Goal: Check status: Check status

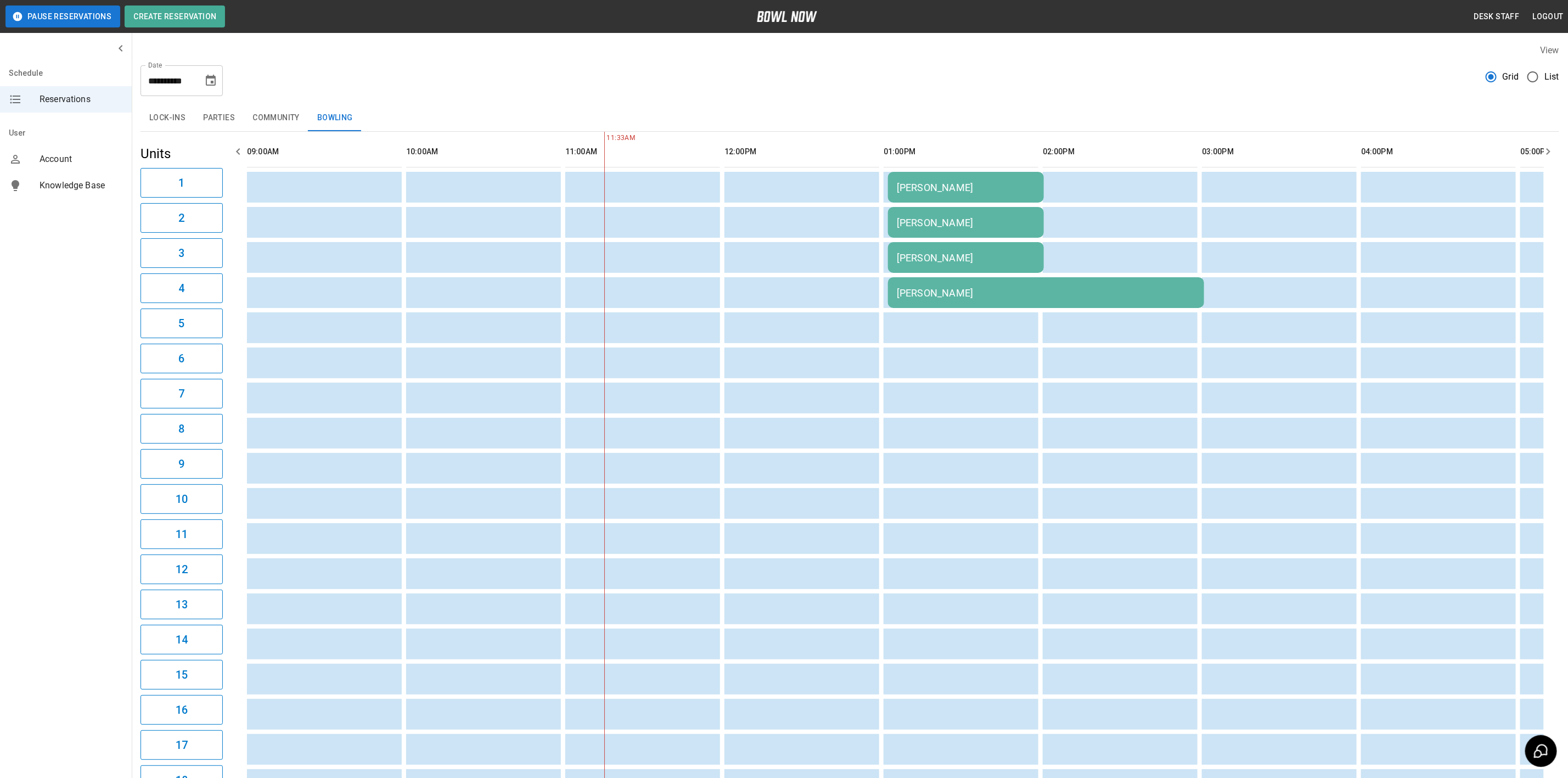
scroll to position [0, 319]
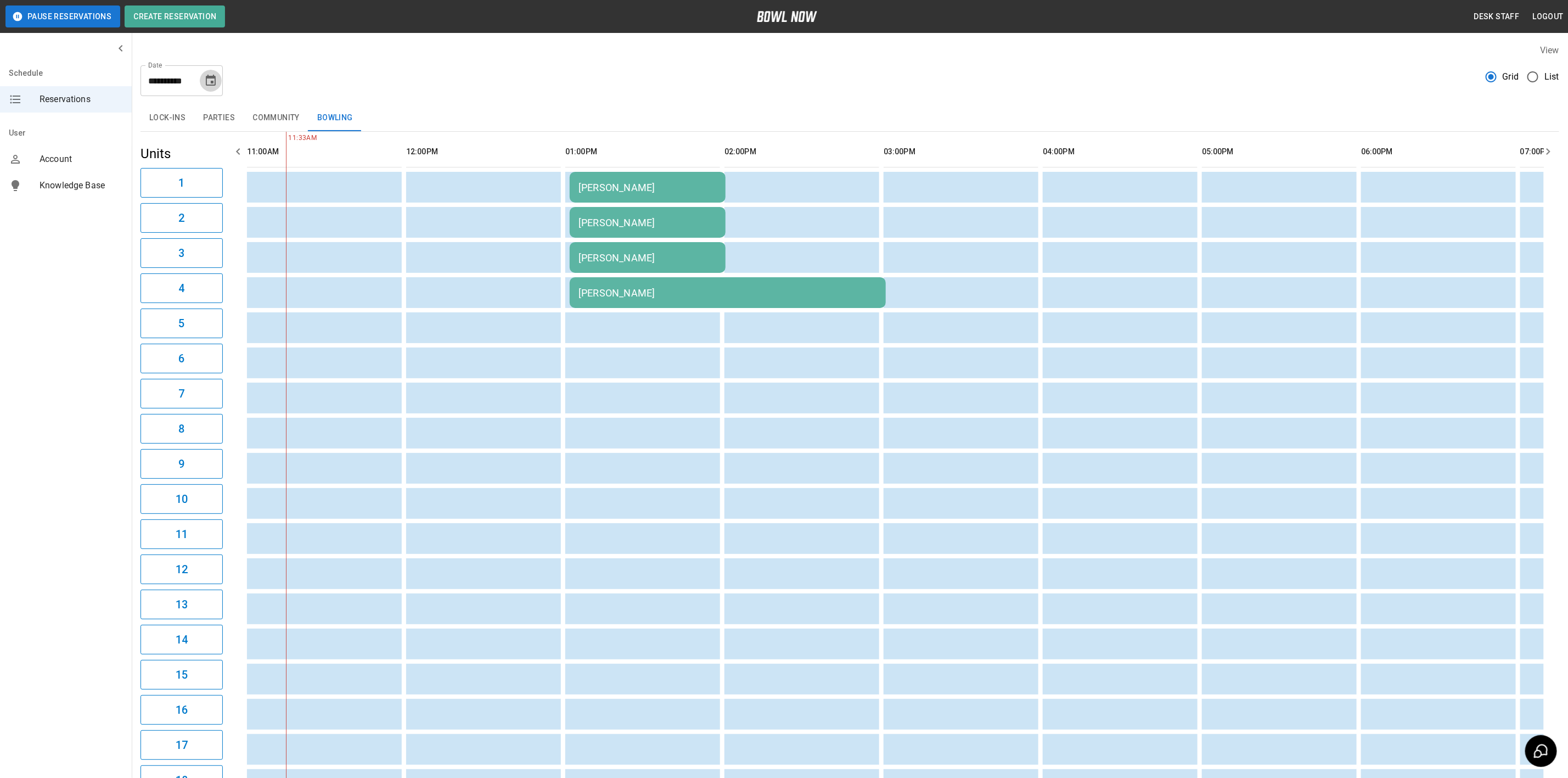
click at [210, 83] on icon "Choose date, selected date is Oct 10, 2025" at bounding box center [210, 80] width 10 height 11
click at [338, 84] on div "**********" at bounding box center [850, 76] width 1419 height 39
click at [231, 182] on button "11" at bounding box center [234, 180] width 20 height 20
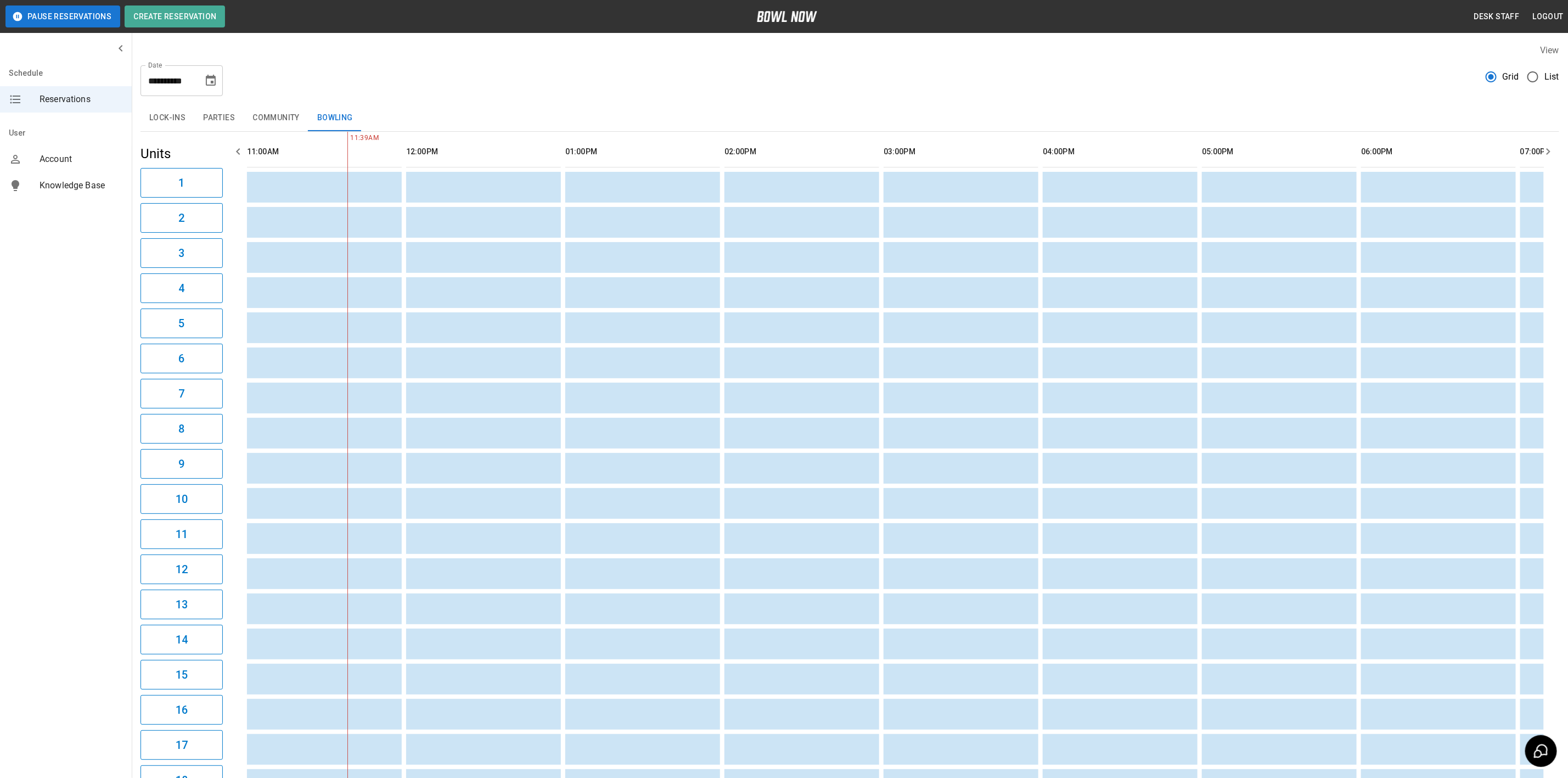
click at [221, 121] on button "Parties" at bounding box center [219, 118] width 49 height 27
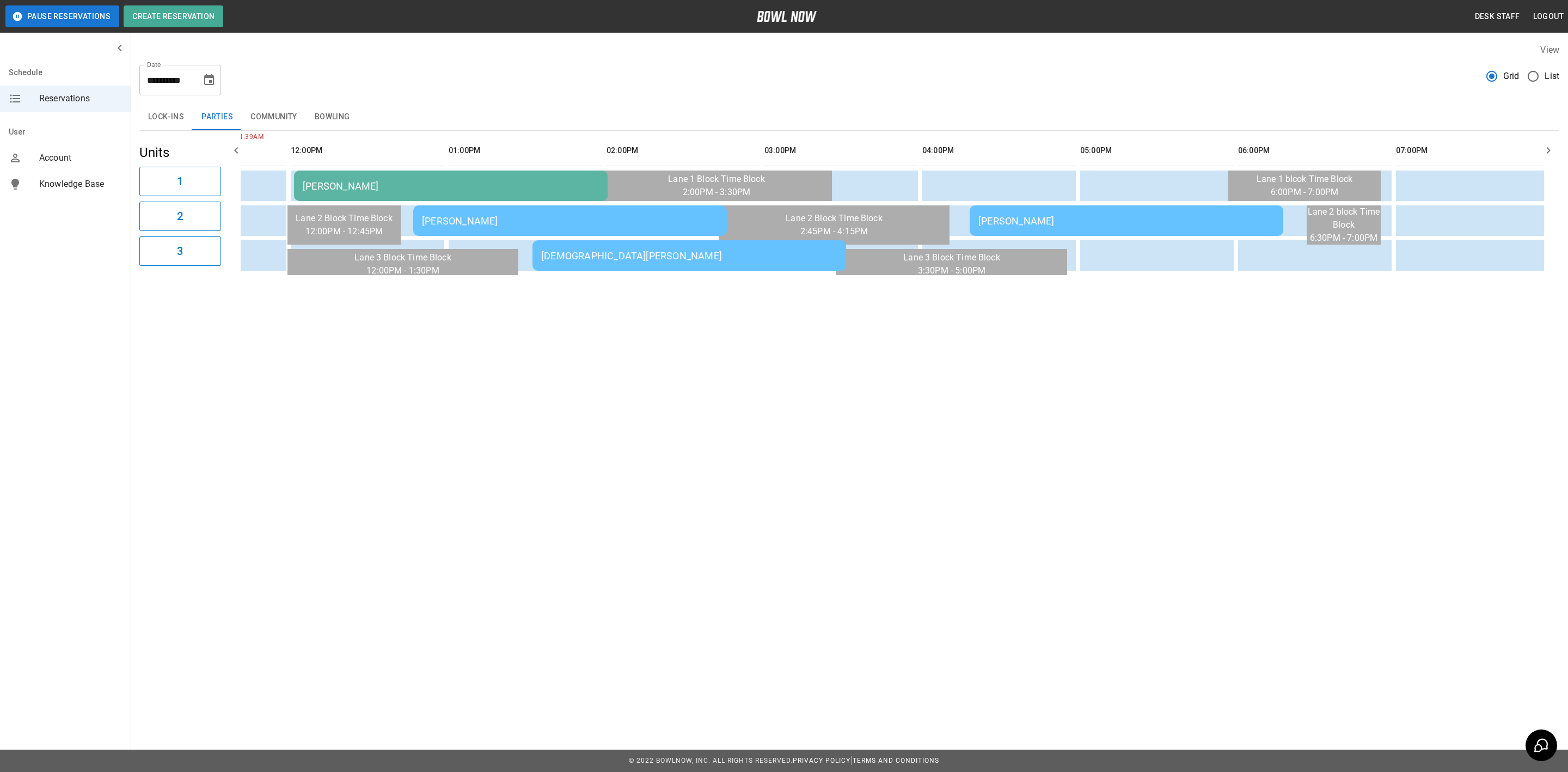
scroll to position [0, 0]
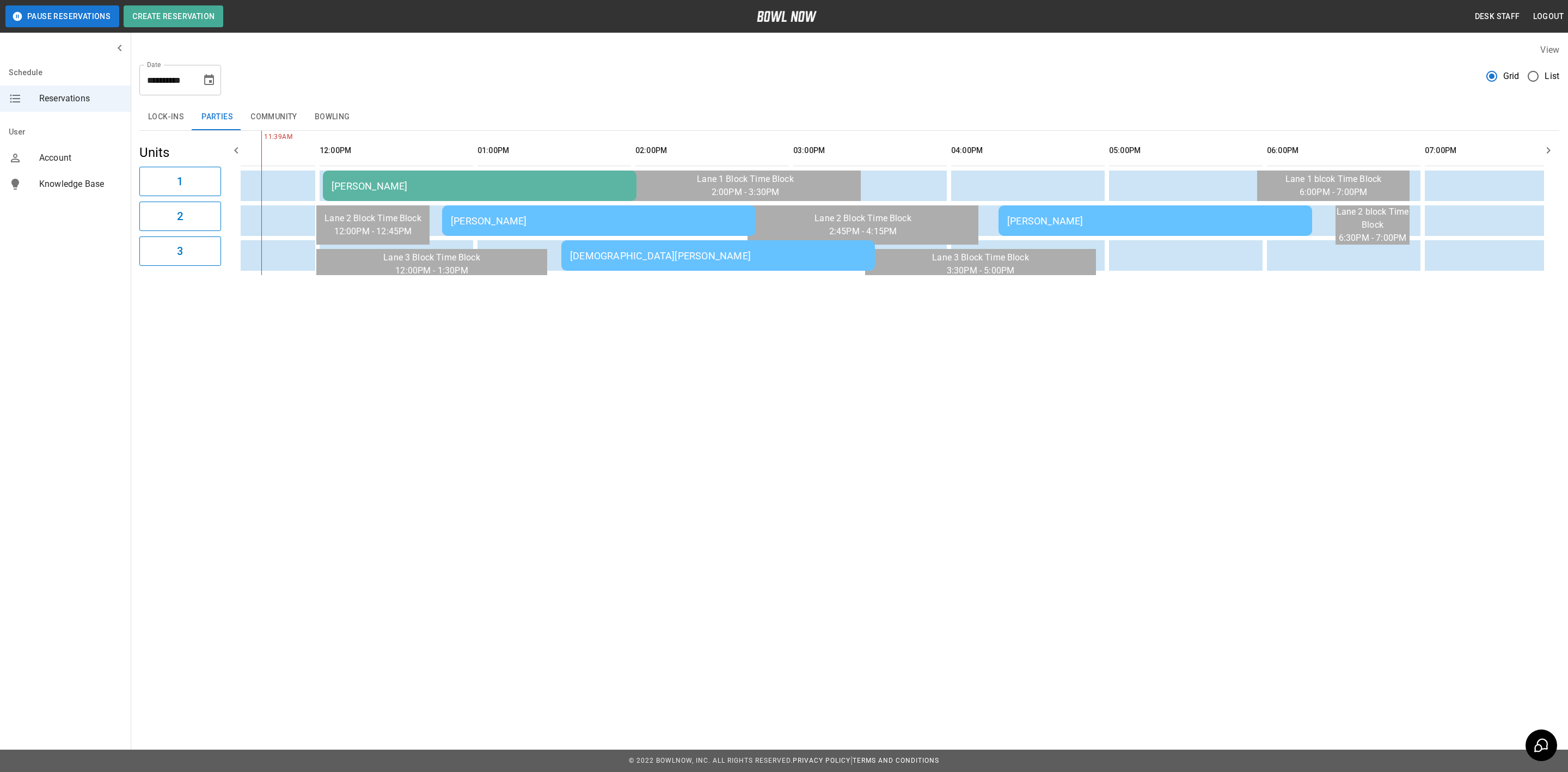
click at [404, 175] on td "[PERSON_NAME]" at bounding box center [480, 186] width 314 height 31
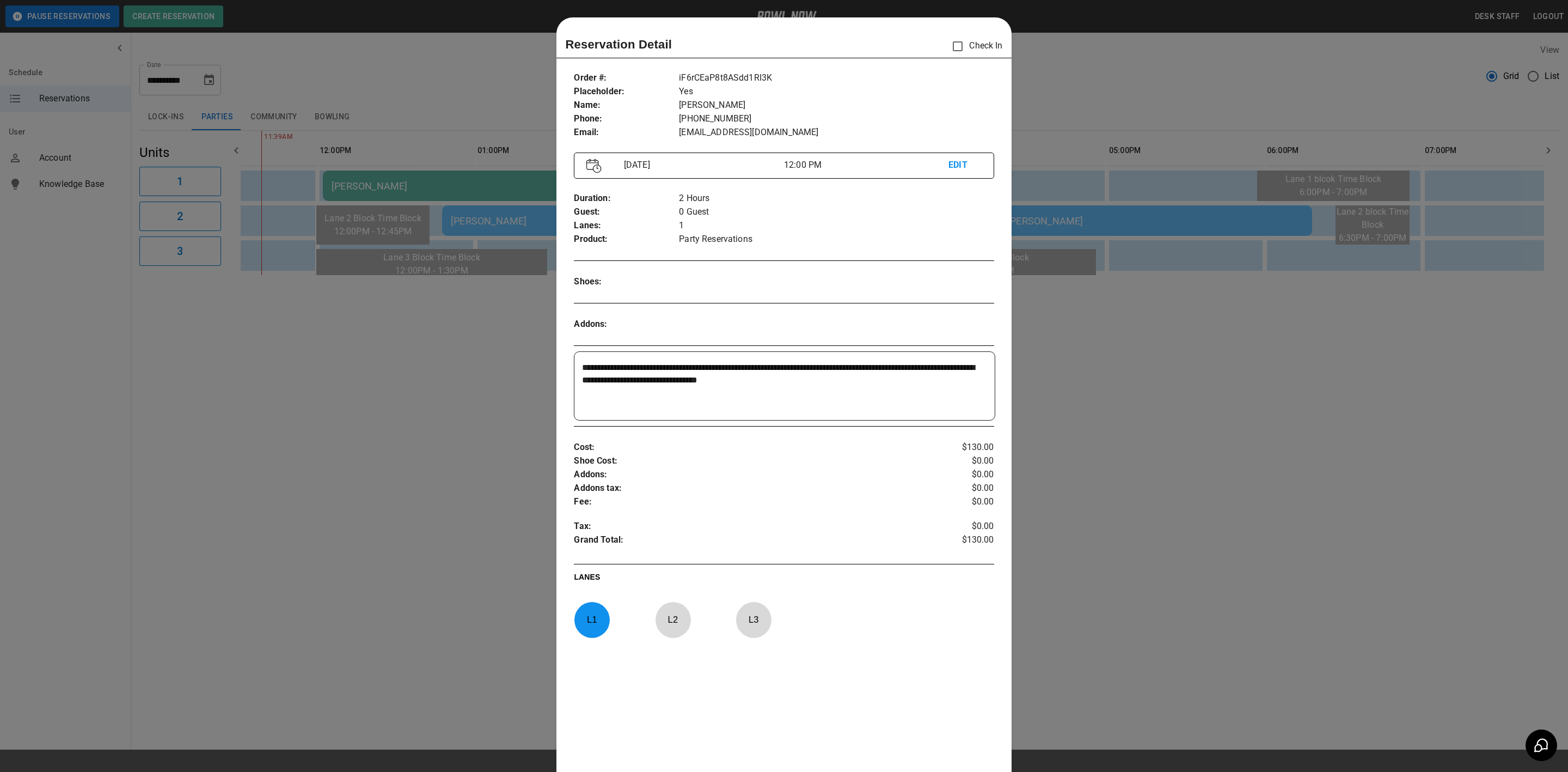
scroll to position [17, 0]
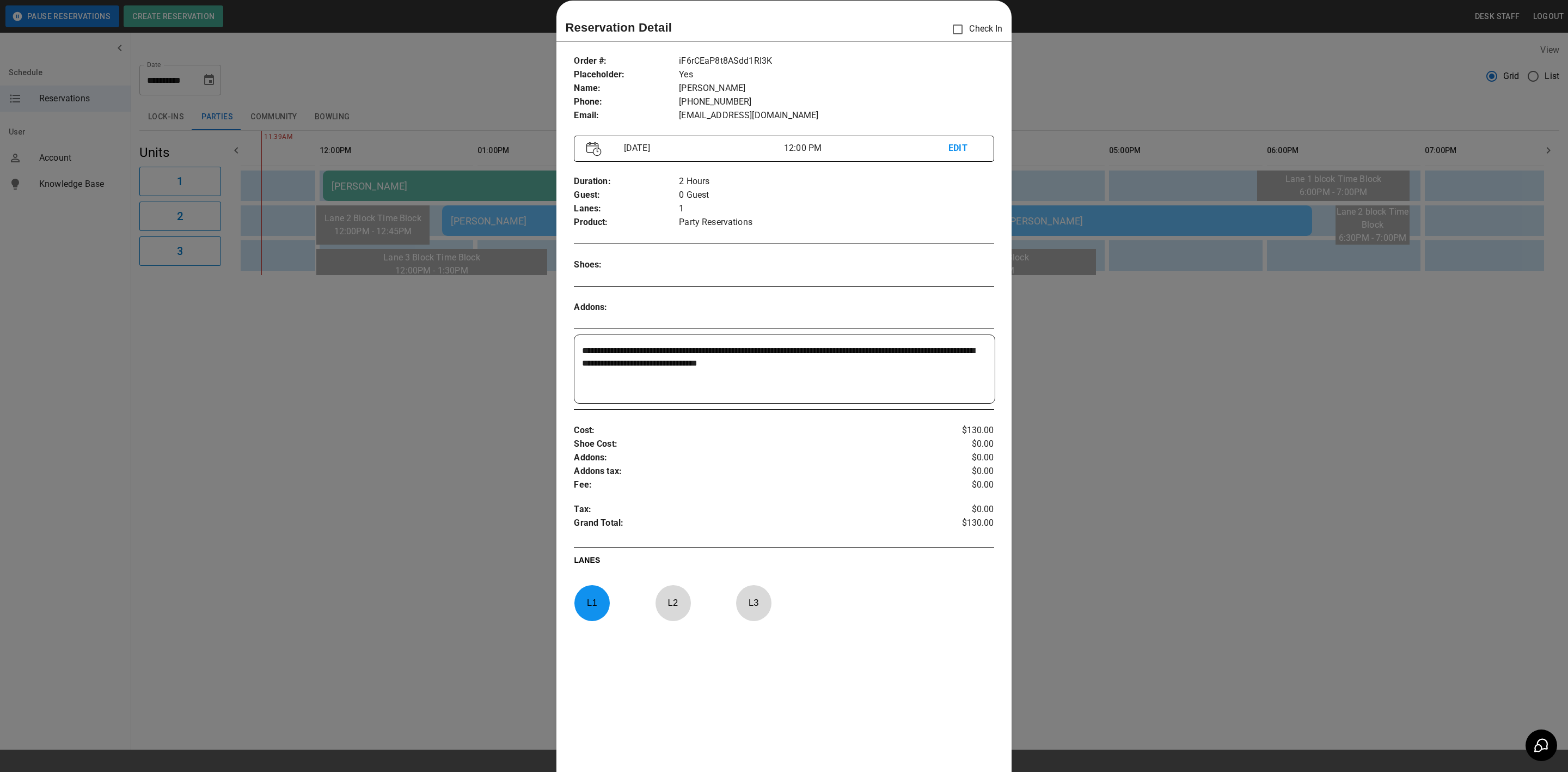
click at [505, 223] on div at bounding box center [784, 386] width 1568 height 772
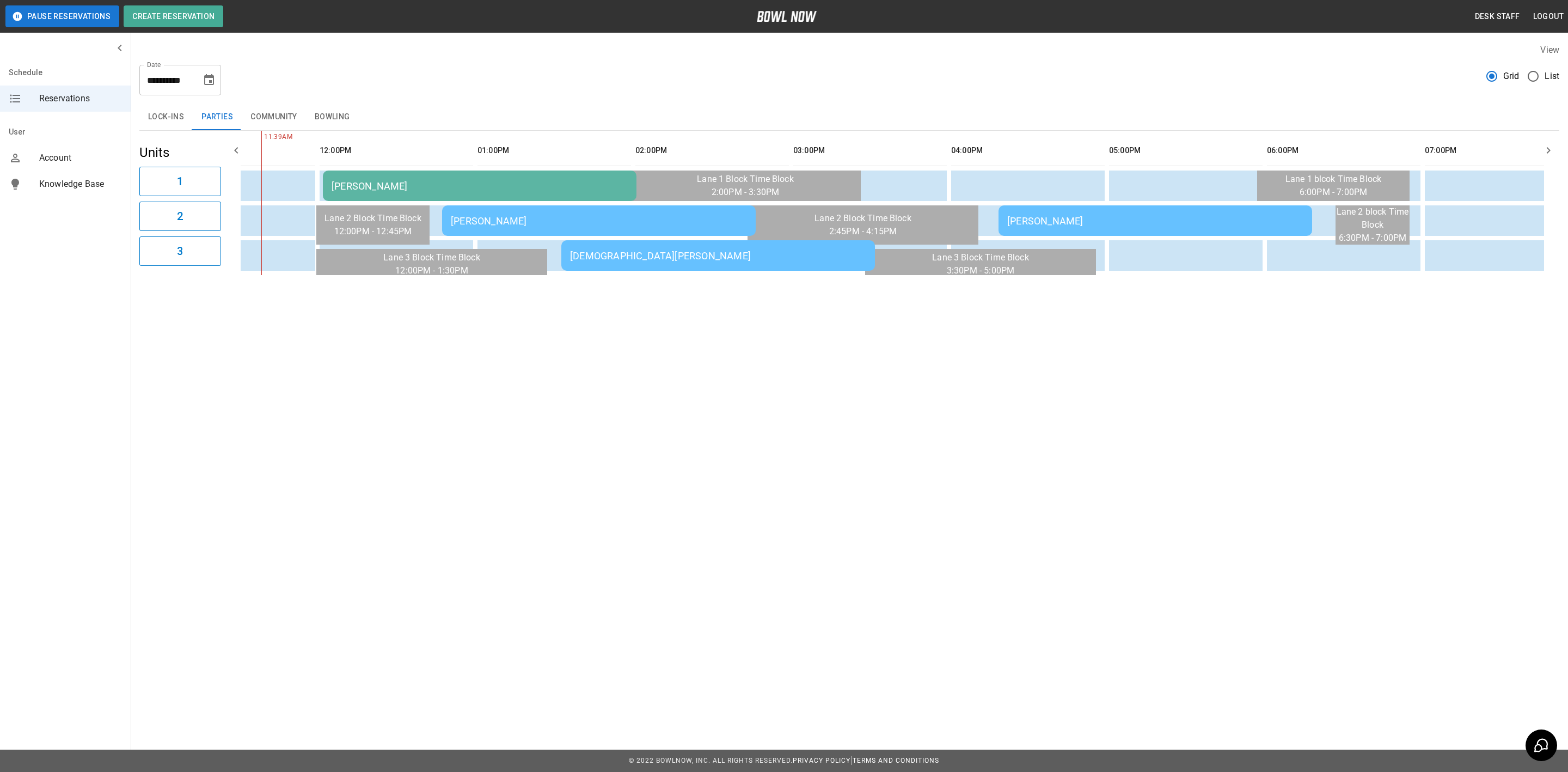
click at [502, 217] on div "[PERSON_NAME]" at bounding box center [599, 221] width 296 height 11
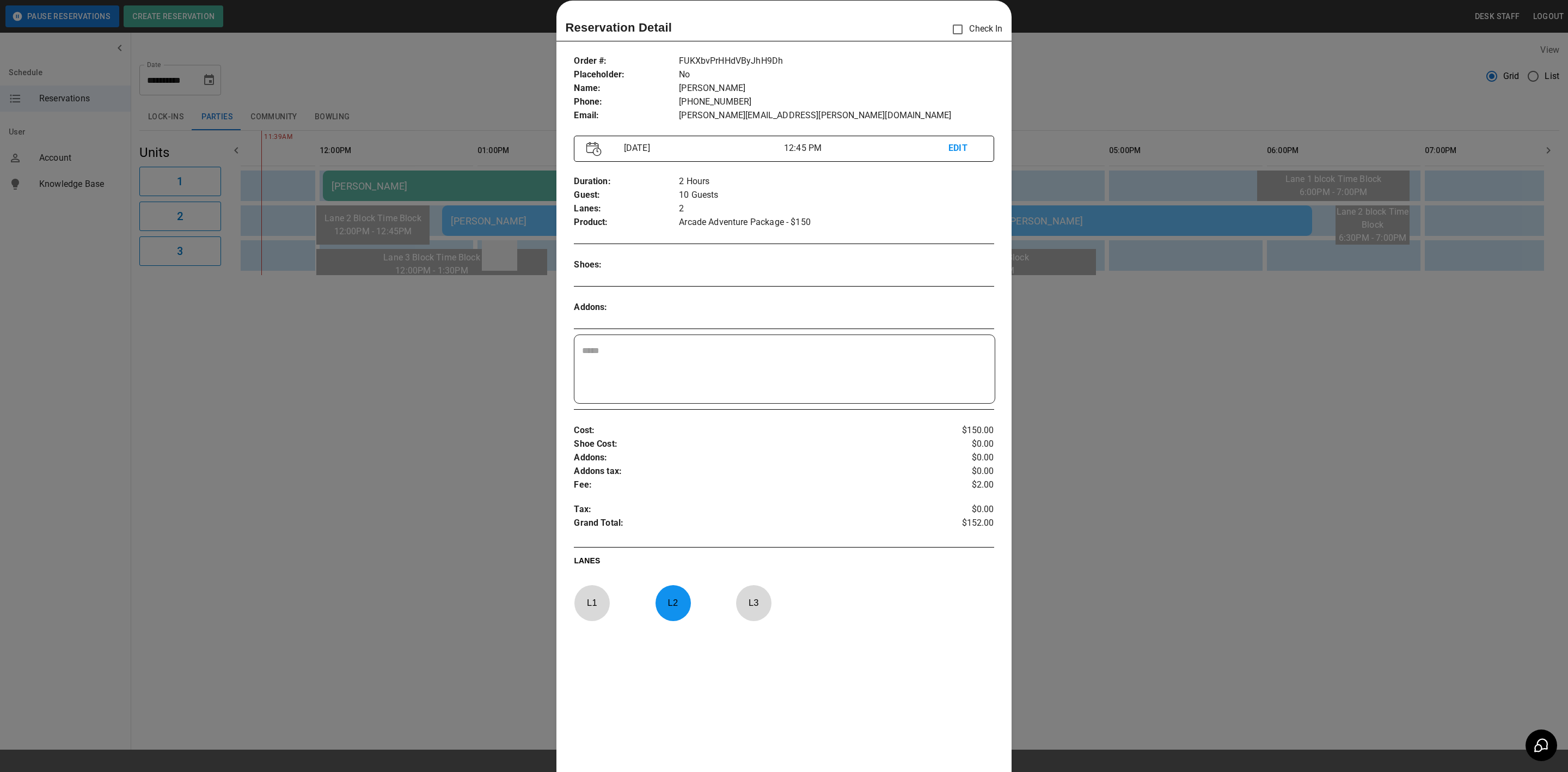
drag, startPoint x: 471, startPoint y: 264, endPoint x: 484, endPoint y: 264, distance: 13.0
click at [471, 264] on div at bounding box center [784, 386] width 1568 height 772
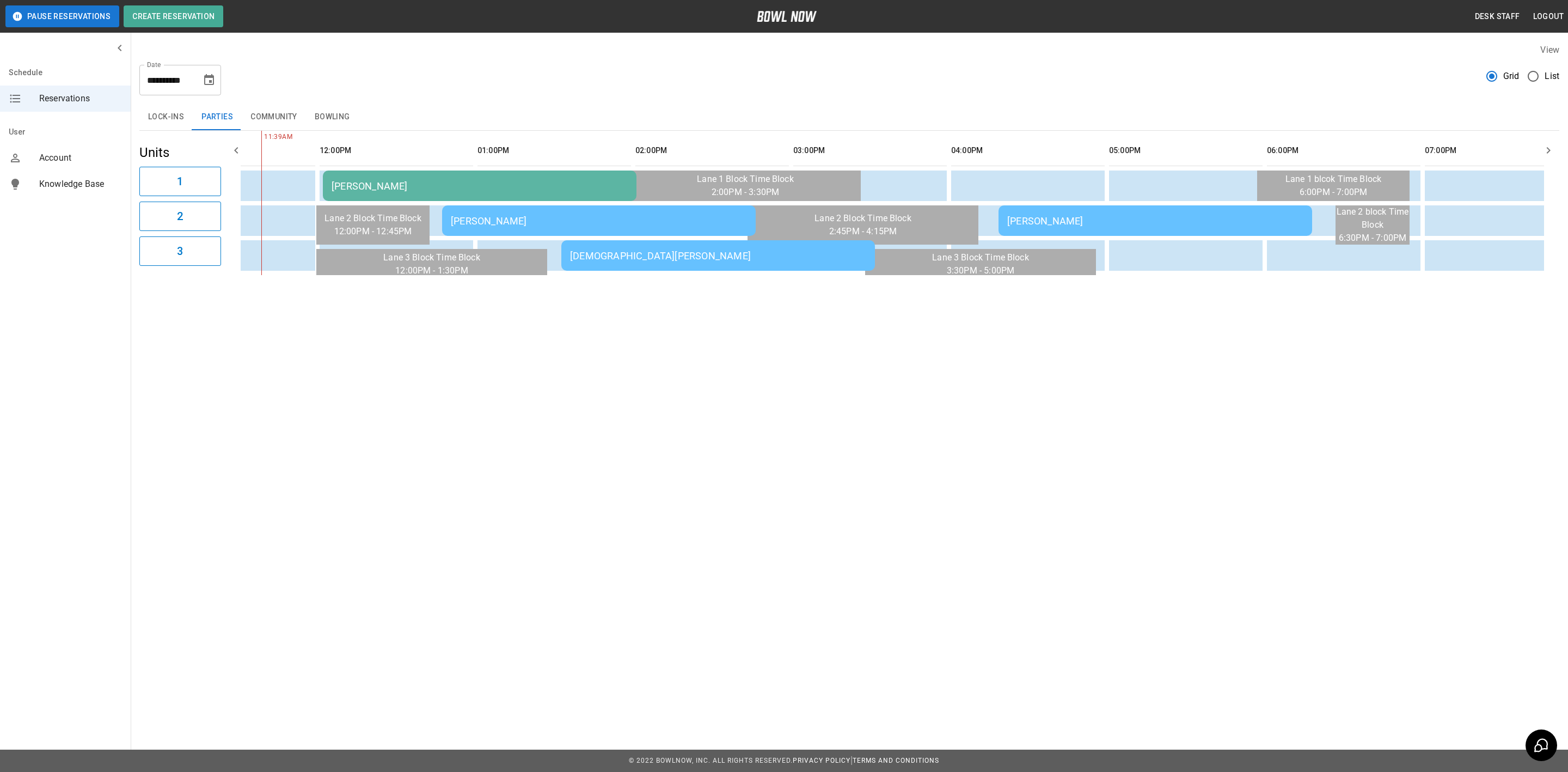
click at [638, 257] on div "[DEMOGRAPHIC_DATA][PERSON_NAME]" at bounding box center [718, 255] width 296 height 11
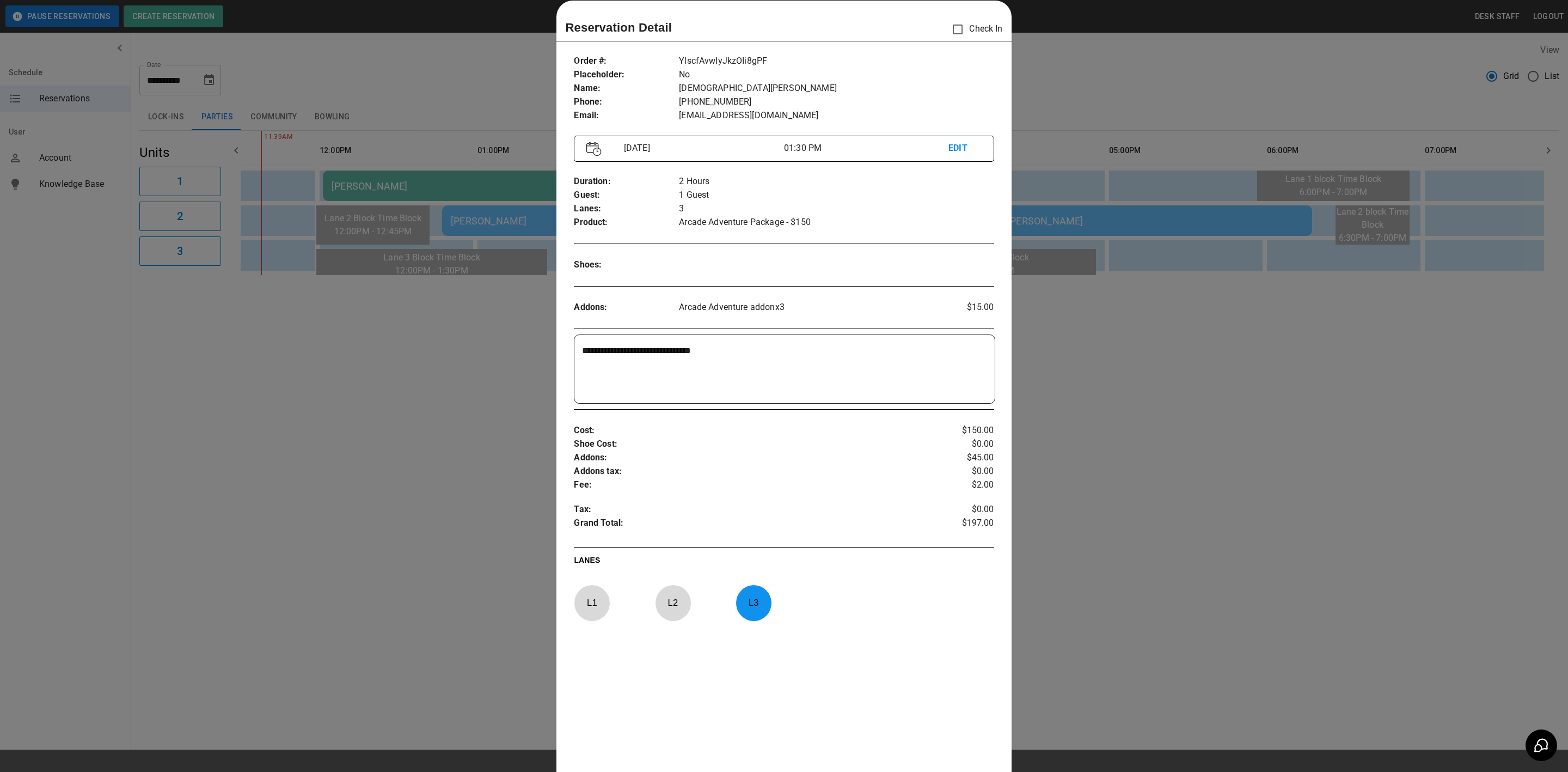
drag, startPoint x: 737, startPoint y: 345, endPoint x: 597, endPoint y: 345, distance: 140.0
click at [597, 345] on textarea "**********" at bounding box center [782, 369] width 402 height 50
click at [702, 353] on textarea "**********" at bounding box center [782, 369] width 402 height 50
click at [384, 376] on div at bounding box center [784, 386] width 1568 height 772
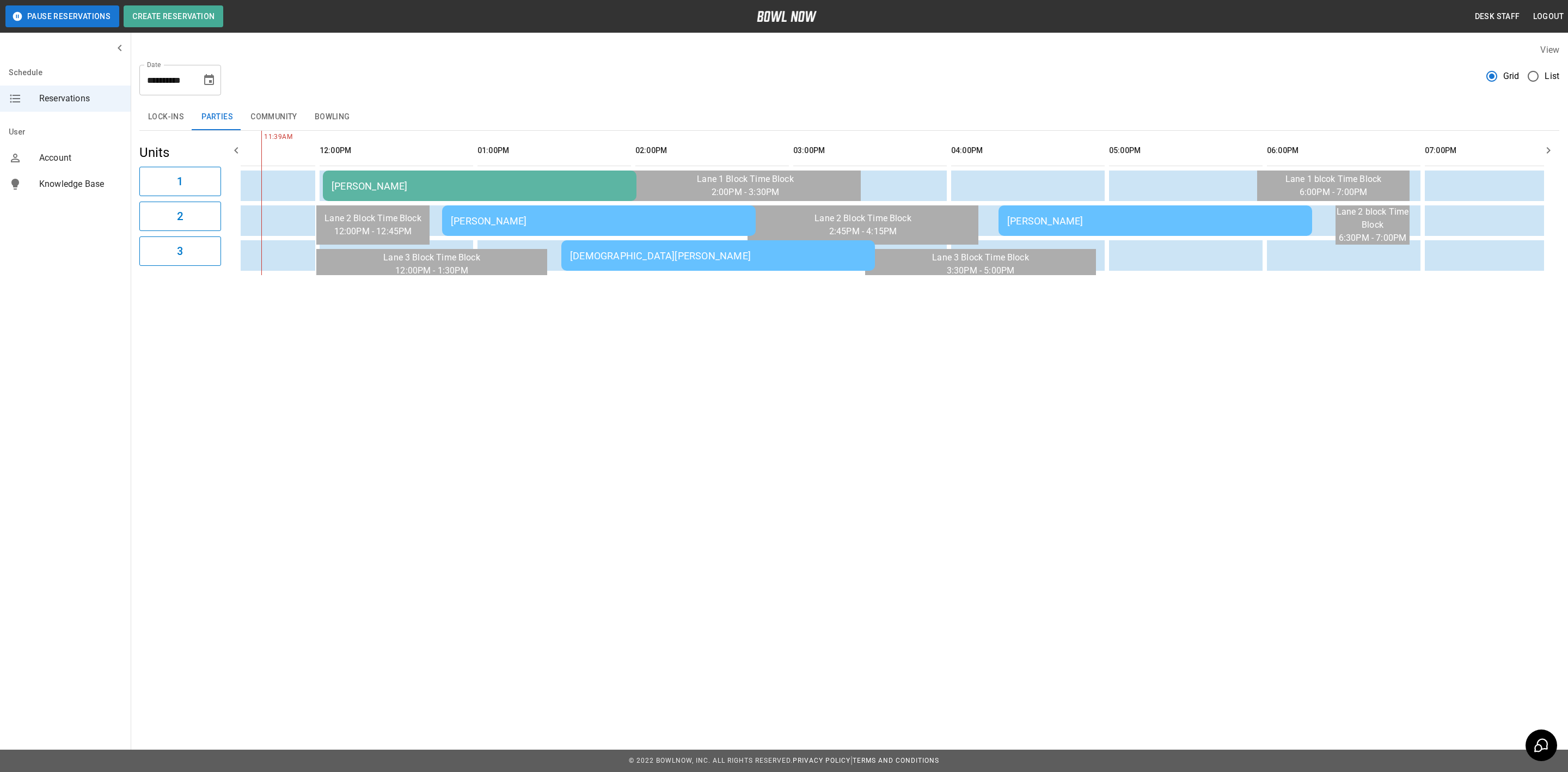
click at [1123, 224] on div "[PERSON_NAME]" at bounding box center [1155, 221] width 296 height 11
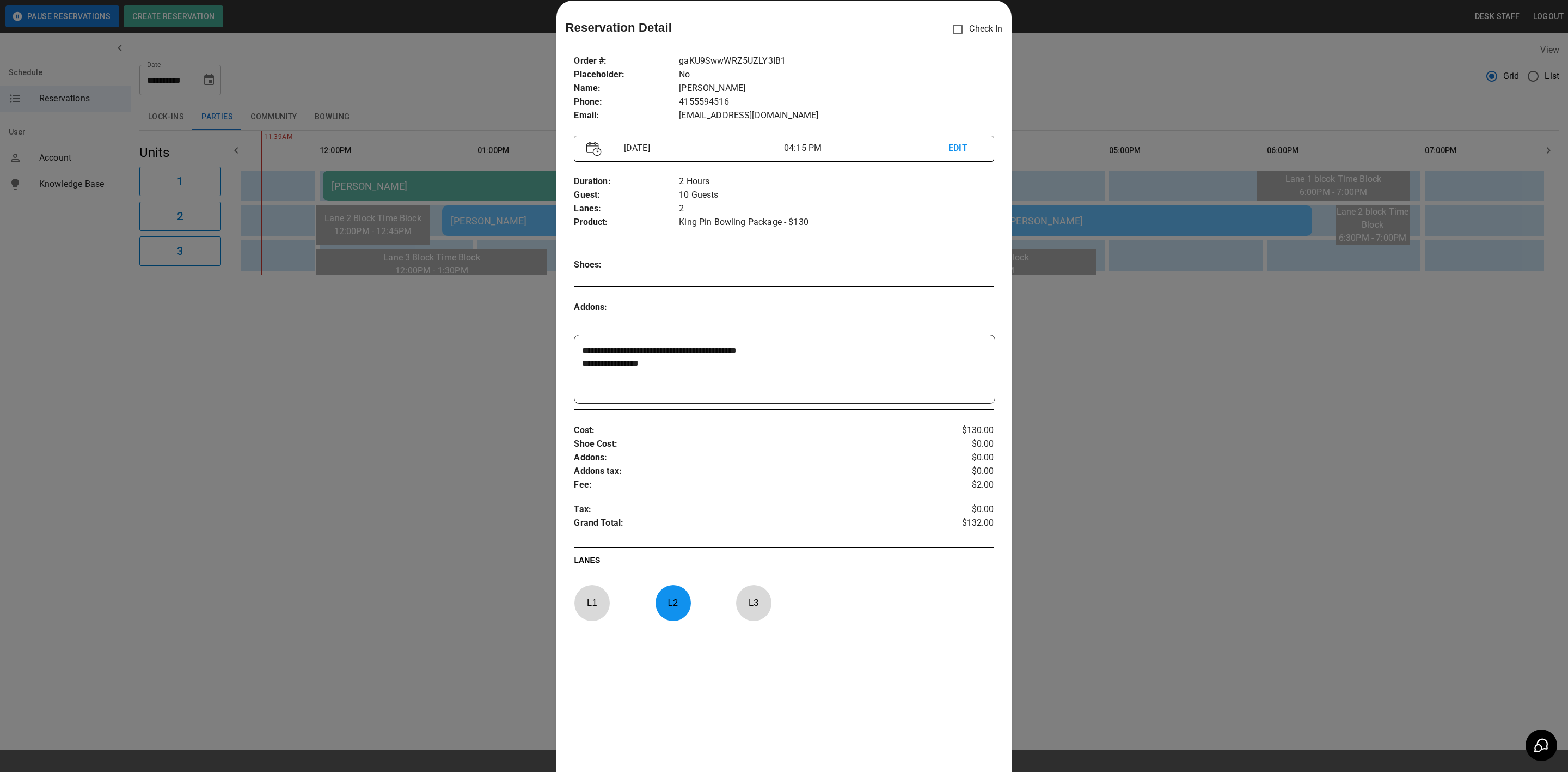
drag, startPoint x: 480, startPoint y: 377, endPoint x: 467, endPoint y: 368, distance: 15.8
click at [481, 378] on div at bounding box center [784, 386] width 1568 height 772
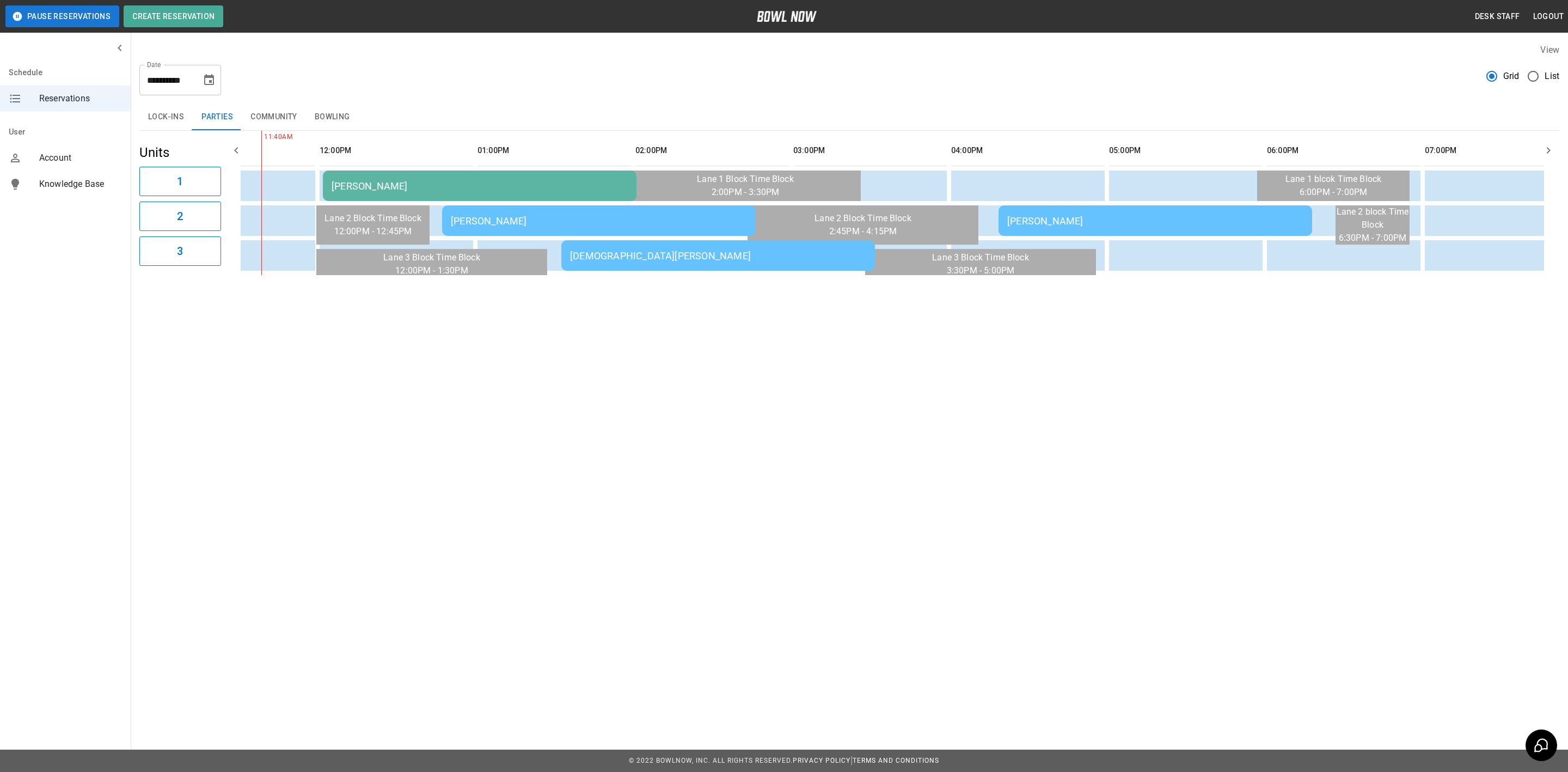
click at [206, 86] on button "Choose date, selected date is Oct 11, 2025" at bounding box center [209, 79] width 22 height 22
click at [100, 199] on button "12" at bounding box center [101, 199] width 19 height 19
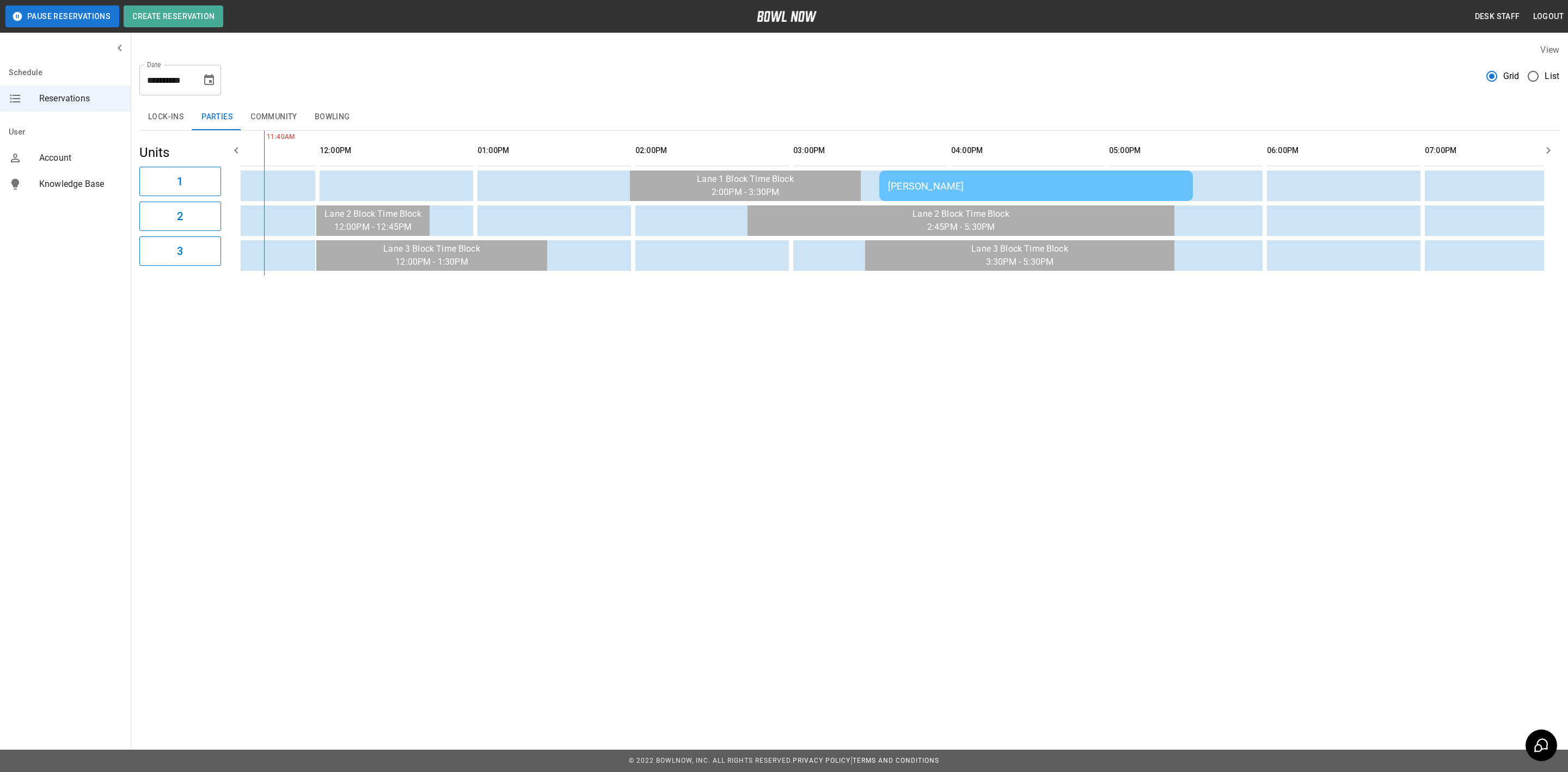
click at [1050, 183] on div "[PERSON_NAME]" at bounding box center [1036, 186] width 296 height 11
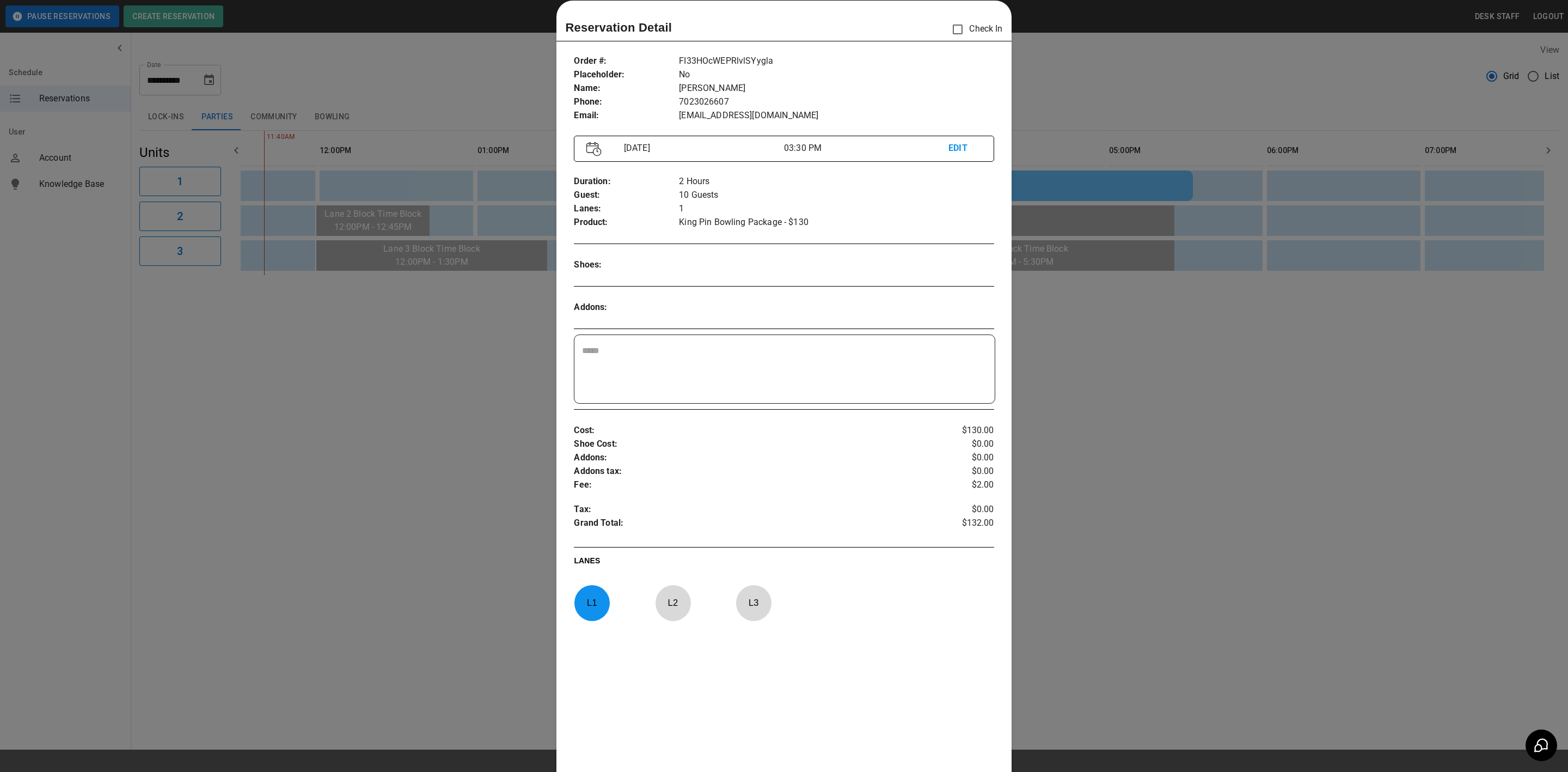
click at [1088, 382] on div at bounding box center [784, 386] width 1568 height 772
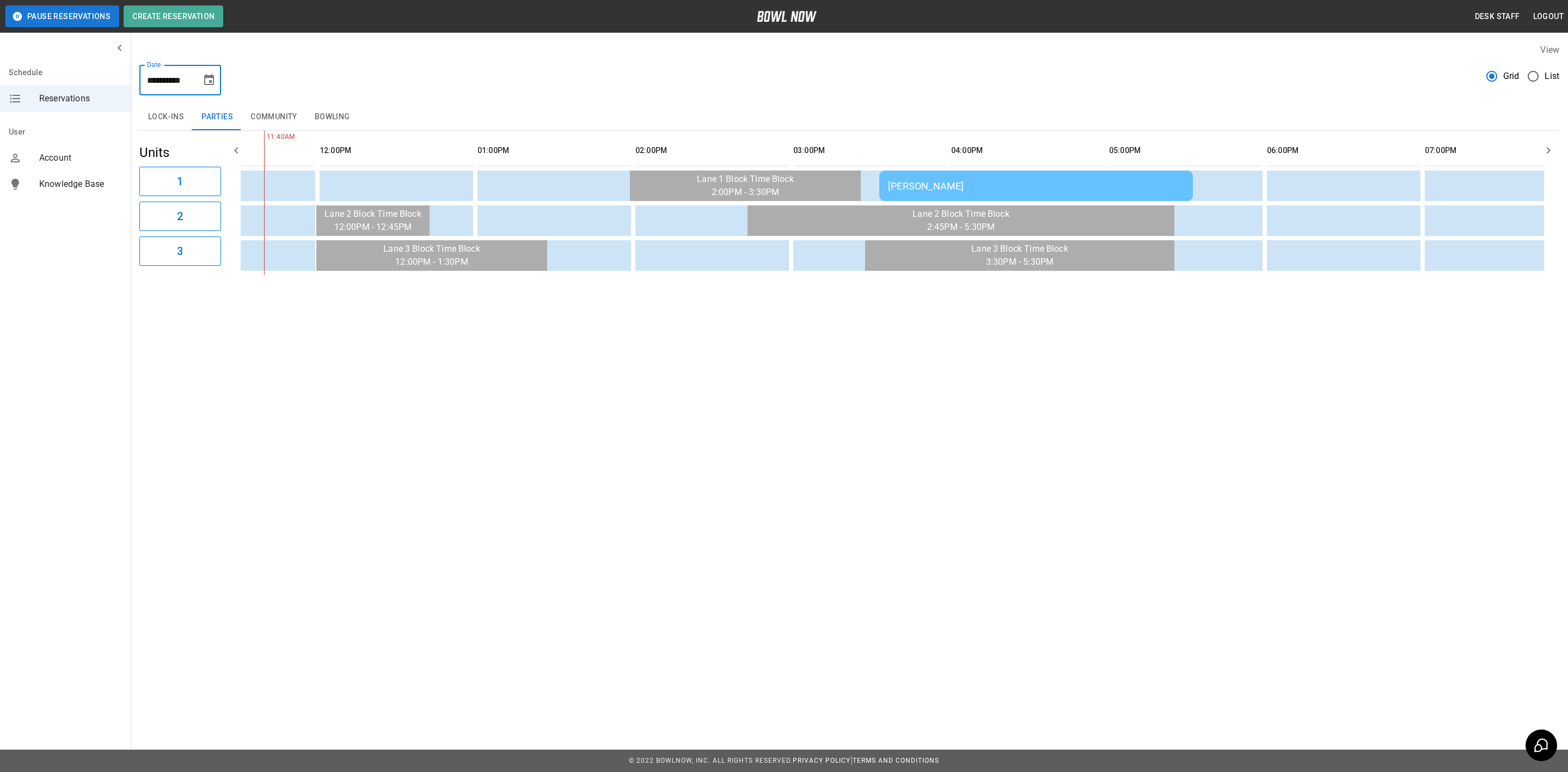
click at [189, 91] on input "**********" at bounding box center [166, 80] width 54 height 31
click at [212, 86] on button "Choose date, selected date is Oct 12, 2025" at bounding box center [209, 79] width 22 height 22
click at [228, 177] on button "11" at bounding box center [232, 179] width 19 height 19
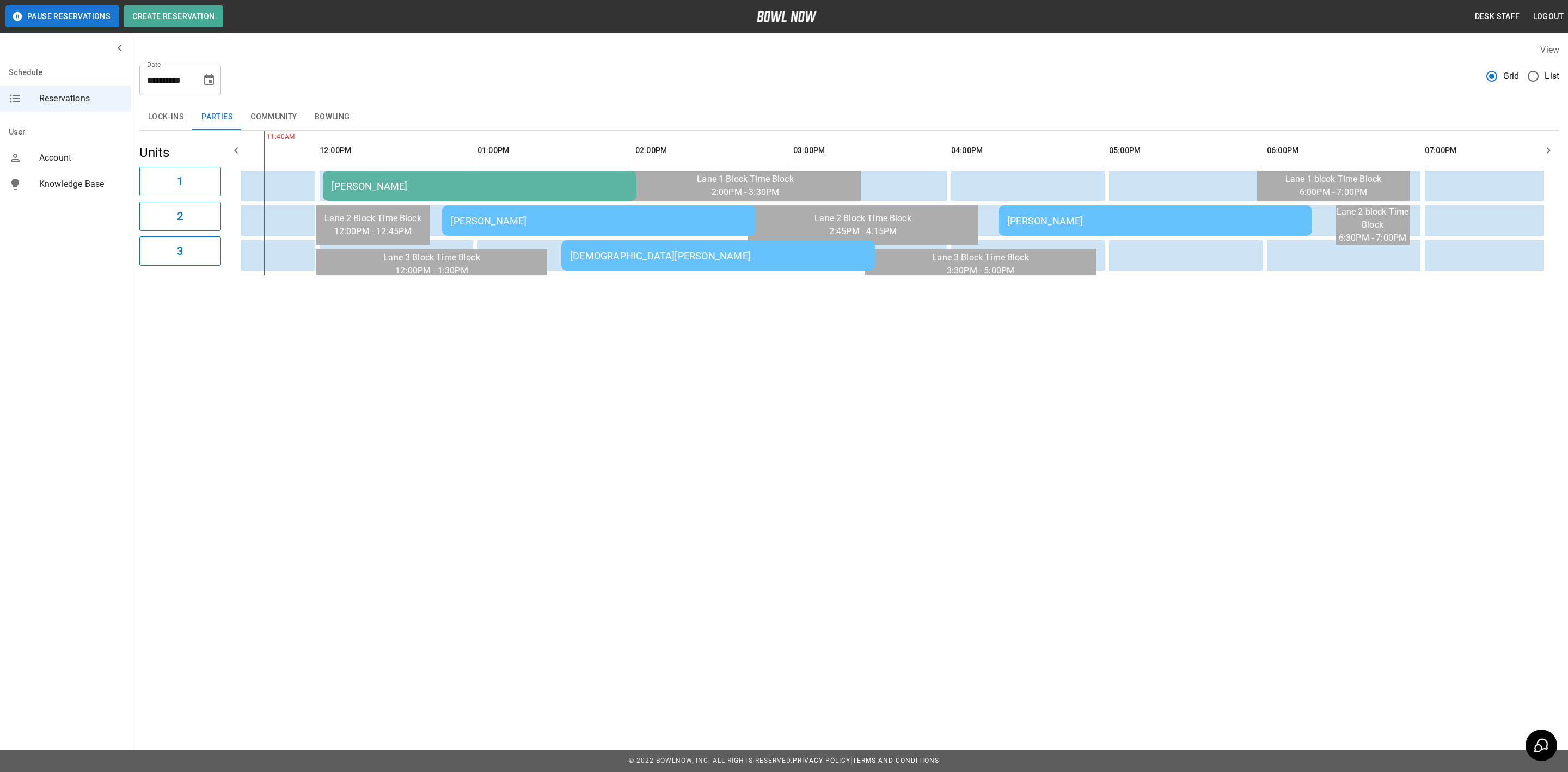
click at [207, 77] on icon "Choose date, selected date is Oct 11, 2025" at bounding box center [209, 79] width 10 height 11
click at [1193, 485] on div "**********" at bounding box center [784, 386] width 1568 height 772
click at [209, 85] on icon "Choose date, selected date is Oct 11, 2025" at bounding box center [209, 80] width 13 height 13
click at [94, 200] on button "12" at bounding box center [101, 199] width 19 height 19
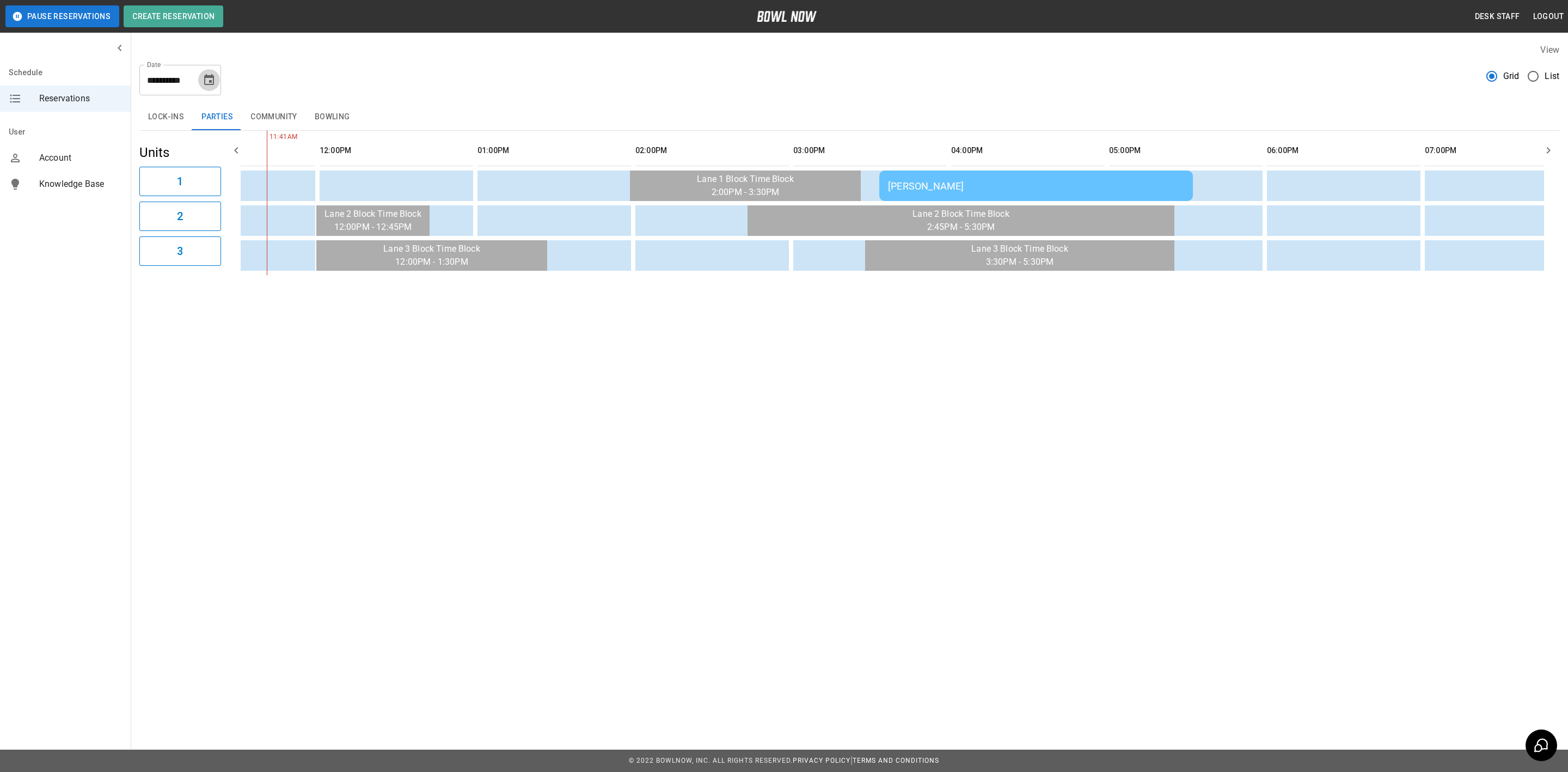
click at [207, 79] on icon "Choose date, selected date is Oct 12, 2025" at bounding box center [209, 80] width 13 height 13
click at [230, 187] on button "11" at bounding box center [232, 179] width 19 height 19
type input "**********"
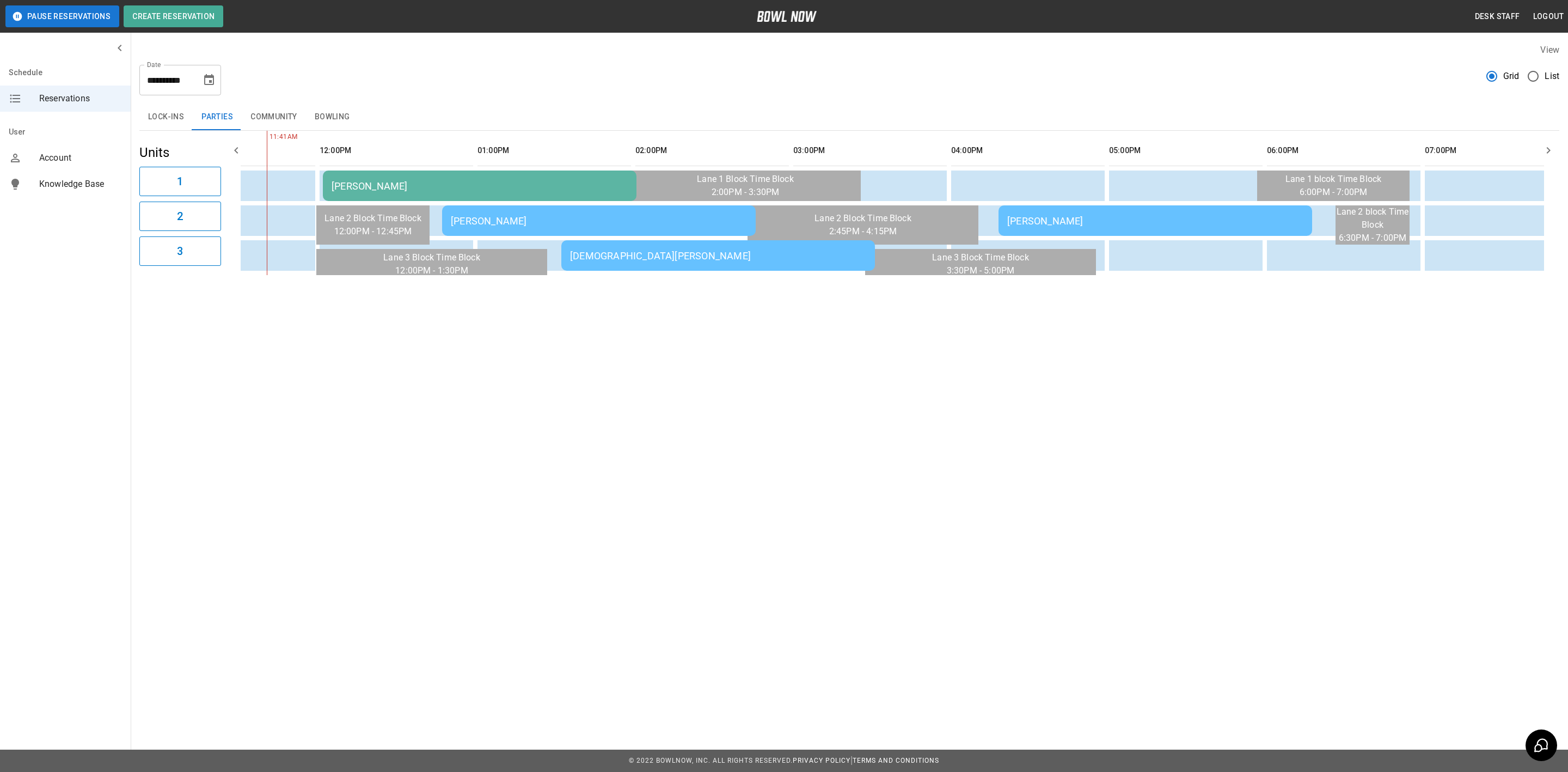
click at [987, 189] on table "[PERSON_NAME] [PERSON_NAME] [PERSON_NAME] [PERSON_NAME]" at bounding box center [1195, 203] width 2707 height 144
drag, startPoint x: 903, startPoint y: 174, endPoint x: 1102, endPoint y: 183, distance: 199.2
click at [1102, 183] on tr "[PERSON_NAME]" at bounding box center [1196, 186] width 2699 height 31
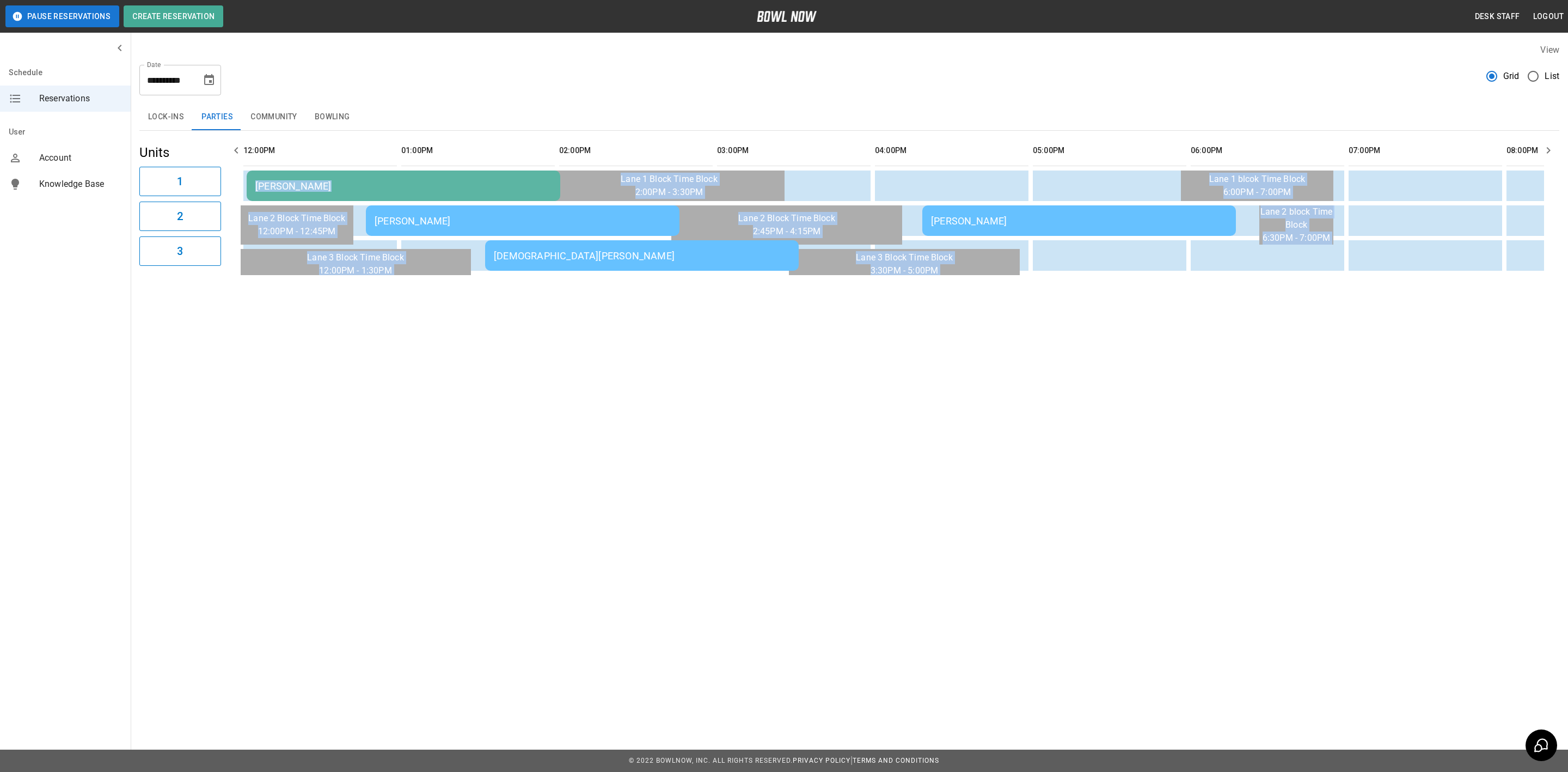
scroll to position [0, 601]
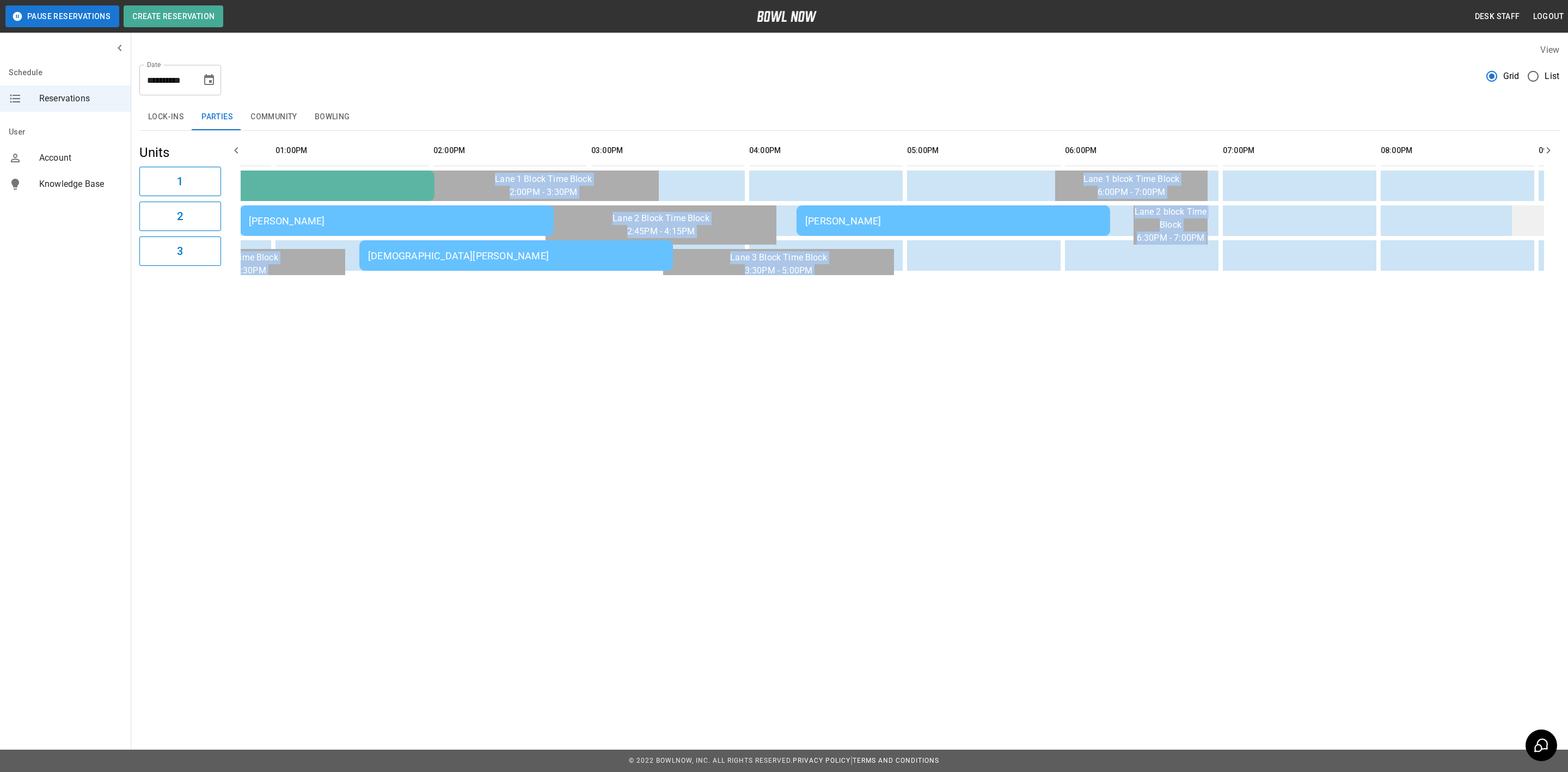
drag, startPoint x: 845, startPoint y: 187, endPoint x: 1430, endPoint y: 219, distance: 585.9
click at [1544, 224] on table "[PERSON_NAME] [PERSON_NAME] [PERSON_NAME] [PERSON_NAME]" at bounding box center [993, 203] width 2707 height 144
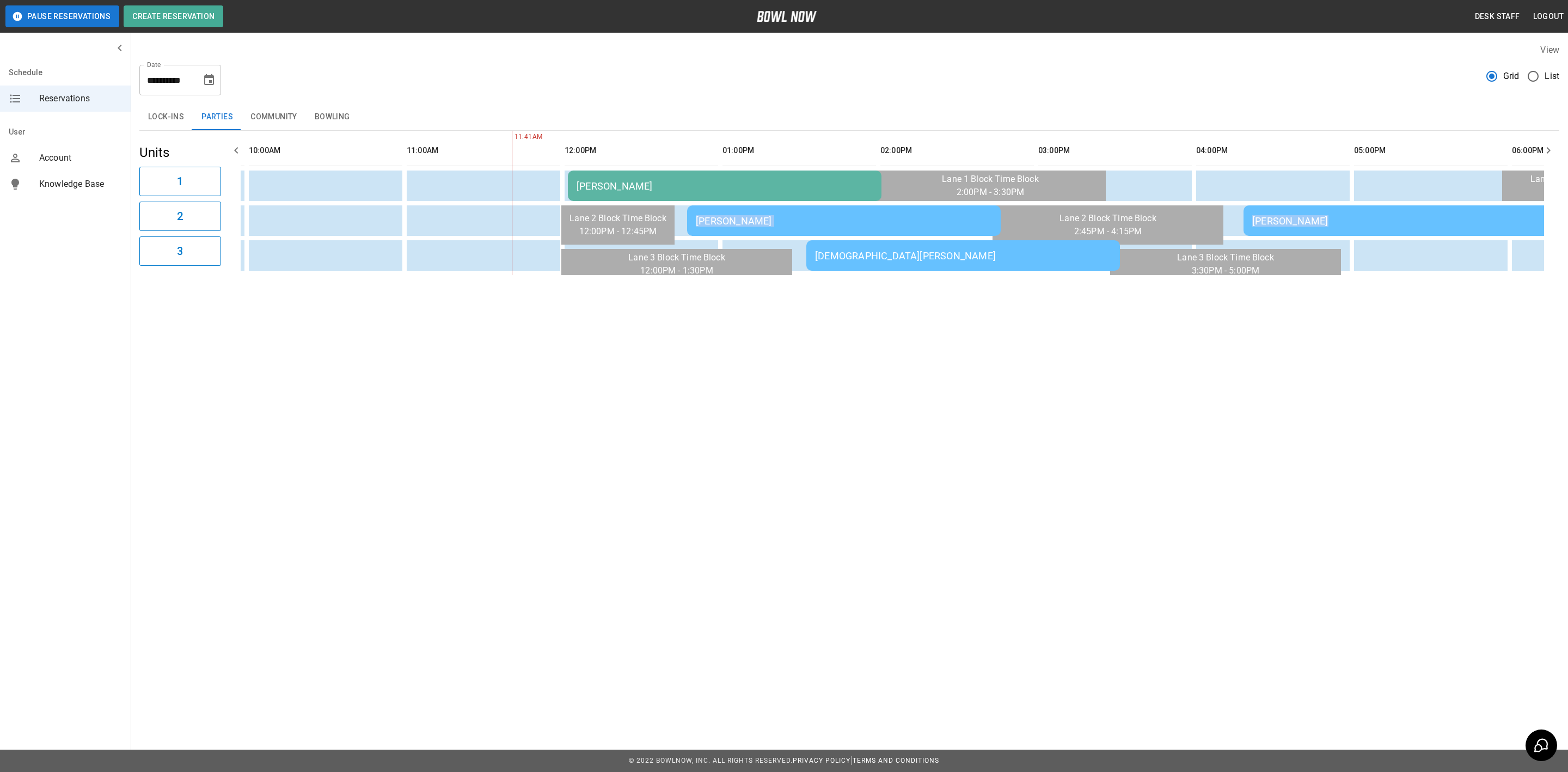
scroll to position [0, 123]
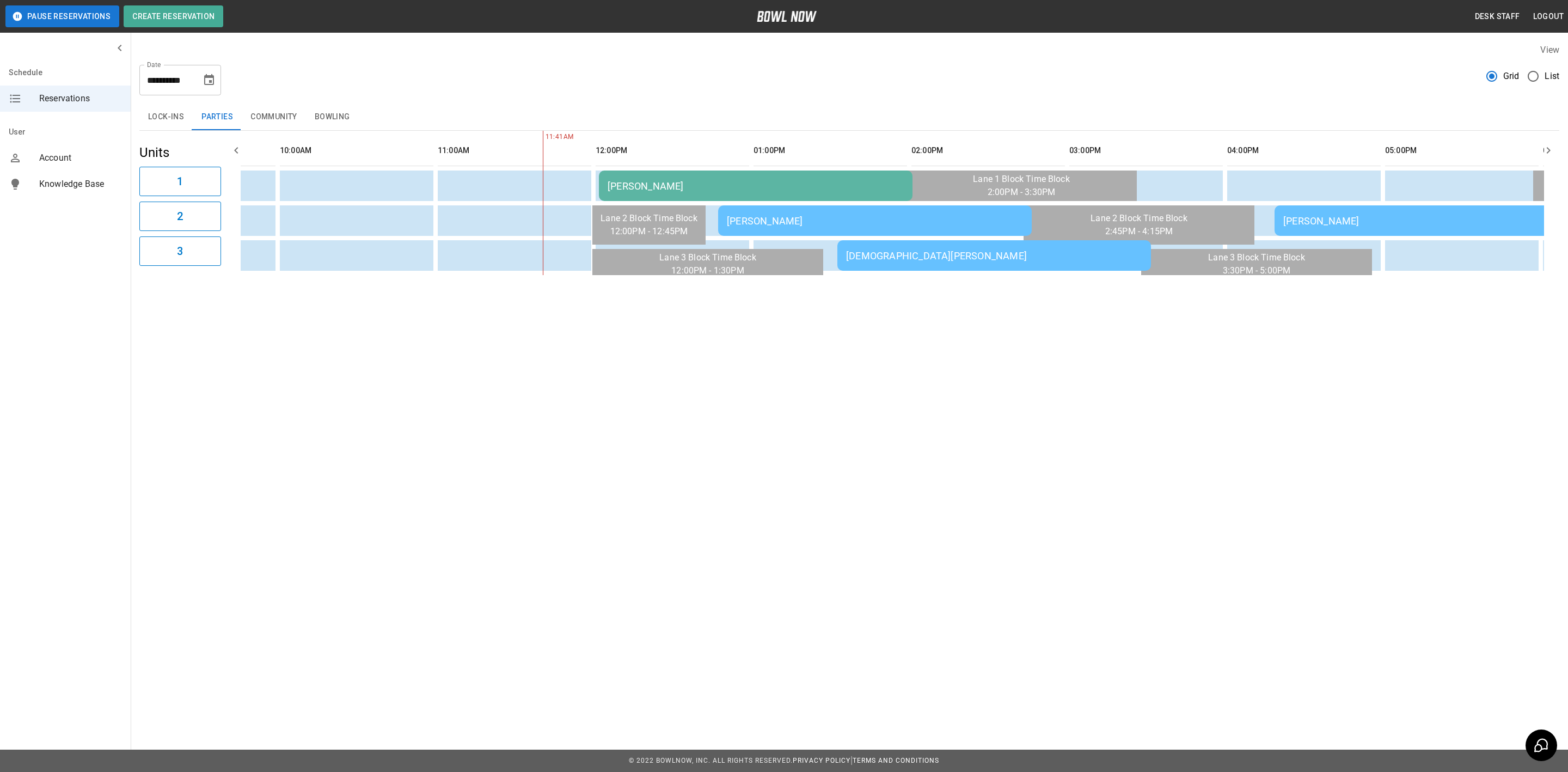
click at [943, 17] on div "Desk Staff Logout" at bounding box center [1256, 16] width 625 height 20
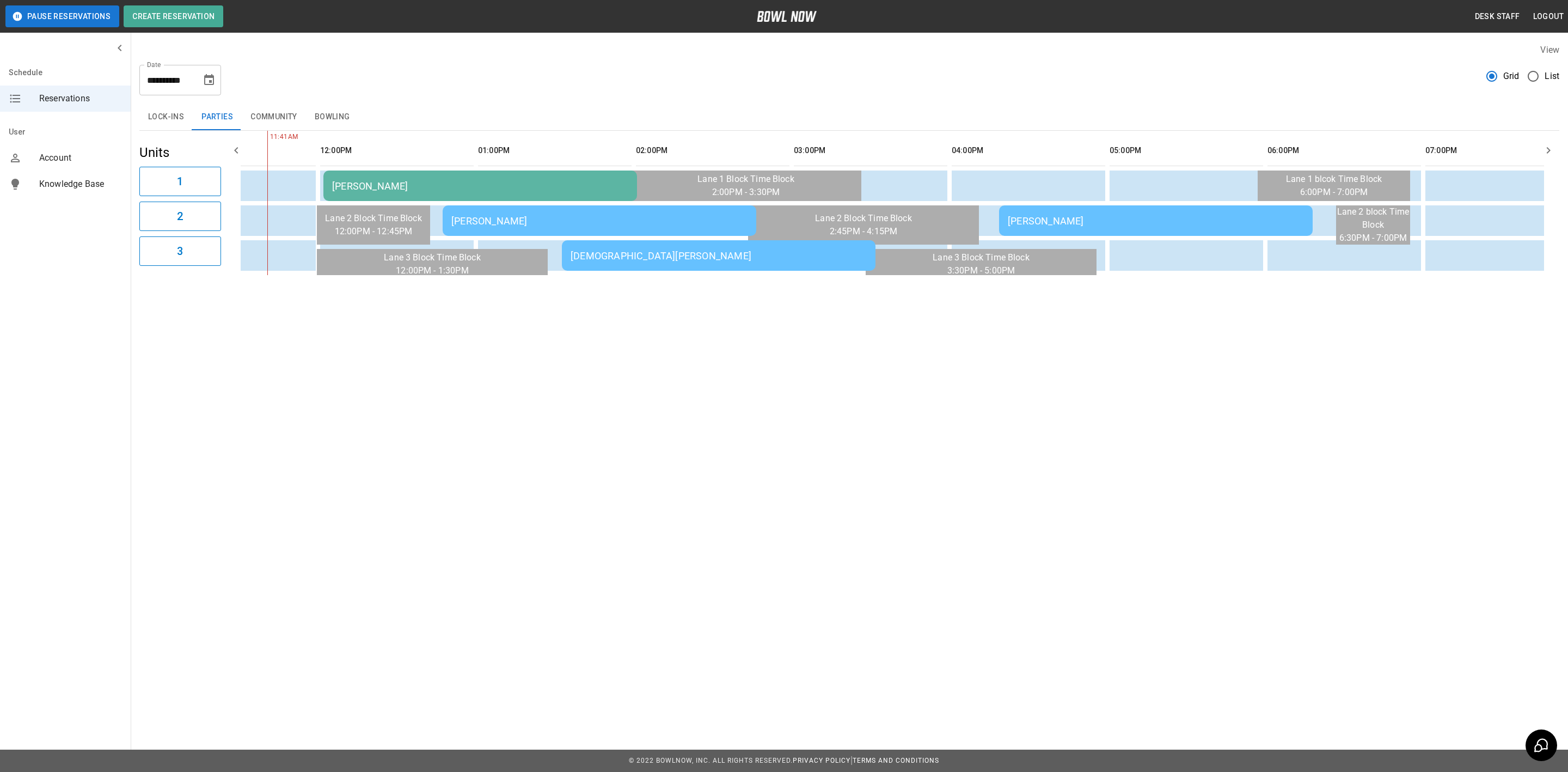
scroll to position [0, 383]
